Goal: Information Seeking & Learning: Learn about a topic

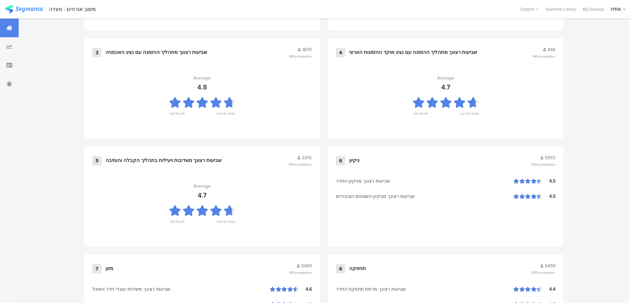
scroll to position [673, 0]
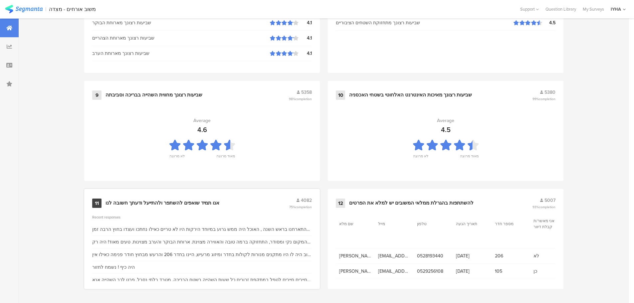
click at [128, 210] on div "11 אנו תמיד שואפים להשתפר ולהתייעל ודעתך חשובה לנו 4082 75% completion Recent r…" at bounding box center [202, 239] width 236 height 100
click at [138, 202] on div "אנו תמיד שואפים להשתפר ולהתייעל ודעתך חשובה לנו" at bounding box center [162, 203] width 114 height 7
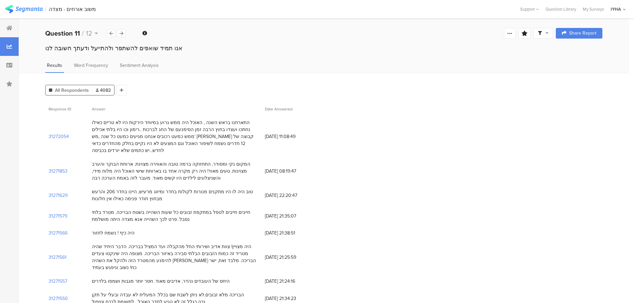
drag, startPoint x: 242, startPoint y: 156, endPoint x: 97, endPoint y: 175, distance: 146.9
click at [97, 175] on div "המקום נקי ומסודר, התחזוקה ברמה טובה והאווירה מצוינת. ארוחת הבוקר והערב מצוינות.…" at bounding box center [174, 171] width 173 height 28
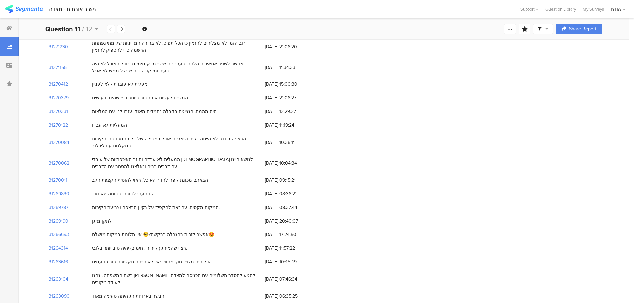
scroll to position [399, 0]
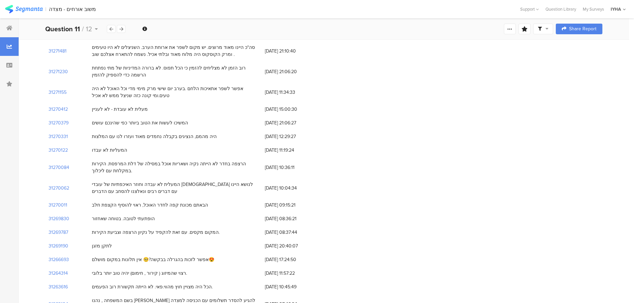
drag, startPoint x: 204, startPoint y: 116, endPoint x: 91, endPoint y: 112, distance: 112.5
click at [92, 130] on div "היה מהמם, הנציגים בקבלה נחמדים מאוד ועזרו לנו עם המלצות" at bounding box center [174, 137] width 173 height 14
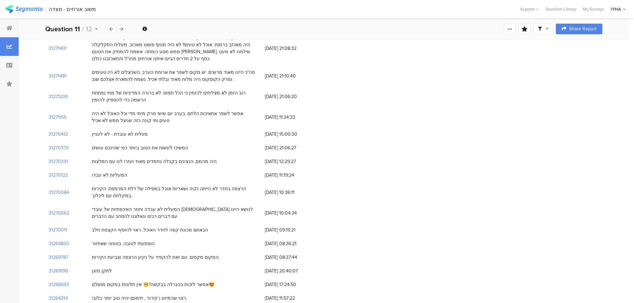
scroll to position [349, 0]
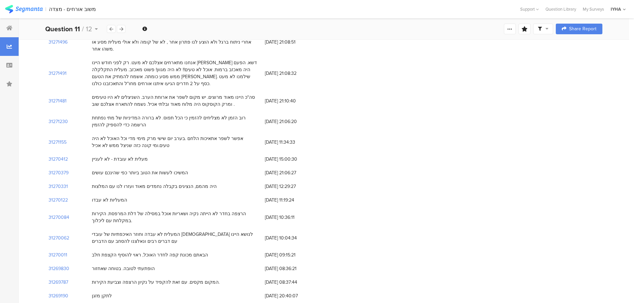
drag, startPoint x: 181, startPoint y: 151, endPoint x: 76, endPoint y: 157, distance: 104.6
click at [76, 166] on div "31270379 המשיכו לעשות את הטוב ביותר כפי שהינכם עושים [DATE] 21:06:27" at bounding box center [323, 173] width 557 height 14
drag, startPoint x: 118, startPoint y: 143, endPoint x: 79, endPoint y: 141, distance: 39.3
click at [79, 152] on div "31270412 מעלית לא עובדת - לא לעניין [DATE] 15:00:30" at bounding box center [323, 159] width 557 height 14
drag, startPoint x: 186, startPoint y: 119, endPoint x: 129, endPoint y: 123, distance: 56.7
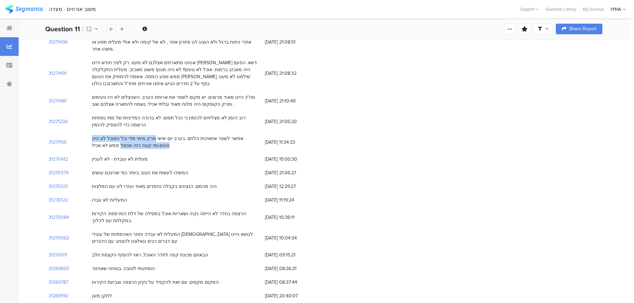
click at [129, 135] on div "אפשר לשפר אתאיכות הלחם .בערב יום שישי מרק מימי מדי וכל האוכל לא היה טעים.ומי קו…" at bounding box center [175, 142] width 166 height 14
drag, startPoint x: 110, startPoint y: 123, endPoint x: 94, endPoint y: 125, distance: 16.8
click at [93, 135] on div "אפשר לשפר אתאיכות הלחם .בערב יום שישי מרק מימי מדי וכל האוכל לא היה טעים.ומי קו…" at bounding box center [175, 142] width 166 height 14
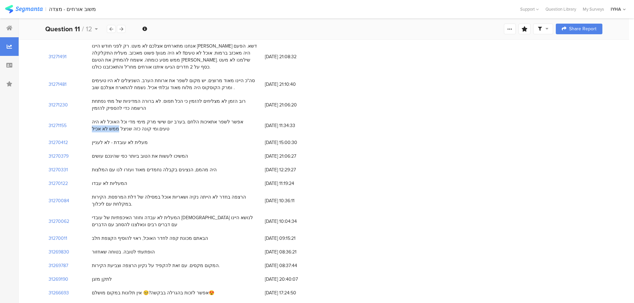
scroll to position [283, 0]
